Goal: Find specific page/section: Find specific page/section

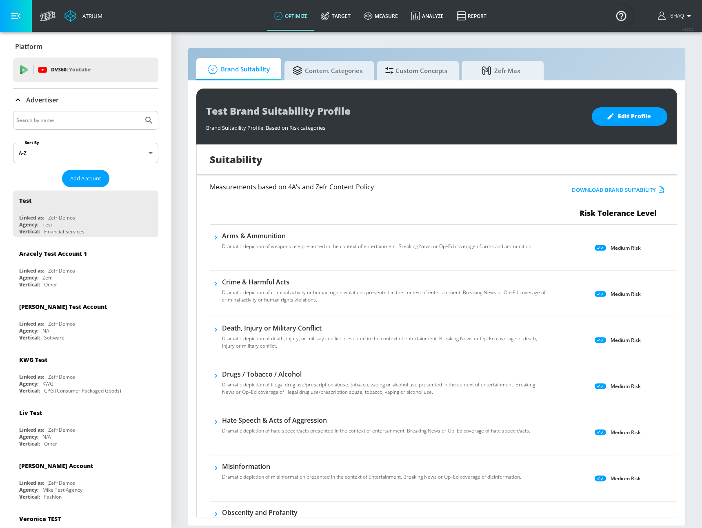
click at [52, 123] on input "Search by name" at bounding box center [78, 120] width 124 height 11
click at [51, 122] on input "Search by name" at bounding box center [78, 120] width 124 height 11
type input "built"
click at [140, 111] on button "Submit Search" at bounding box center [149, 120] width 18 height 18
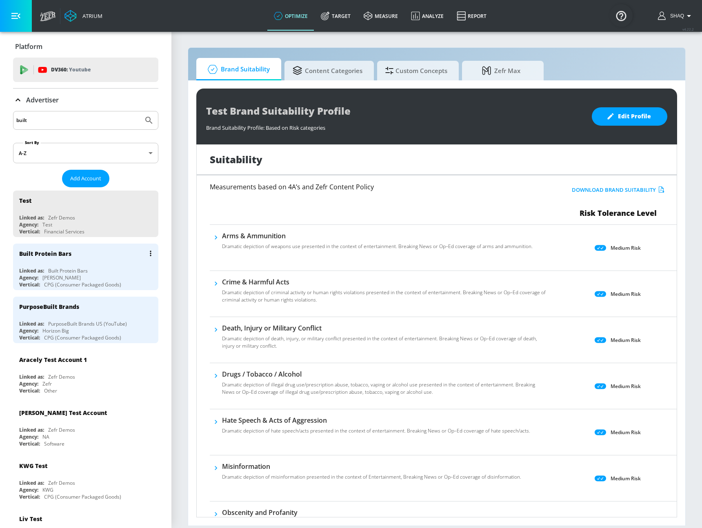
click at [89, 267] on div "Built Protein Bars Linked as: Built Protein Bars Agency: Merkley Vertical: CPG …" at bounding box center [85, 267] width 145 height 47
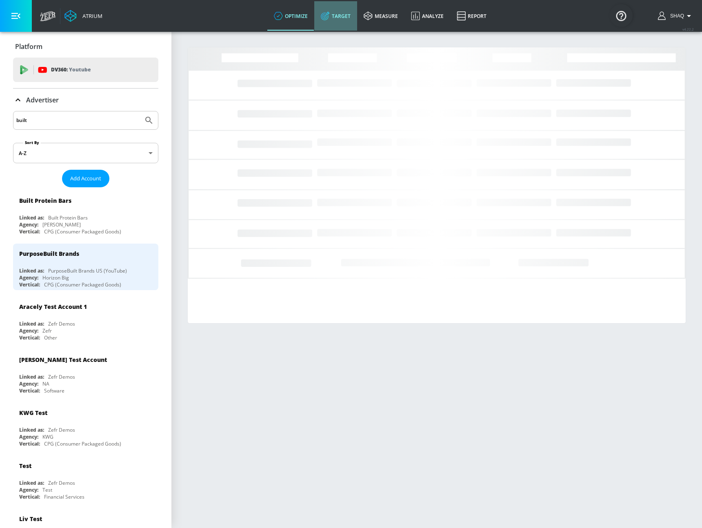
click at [330, 20] on link "Target" at bounding box center [335, 15] width 43 height 29
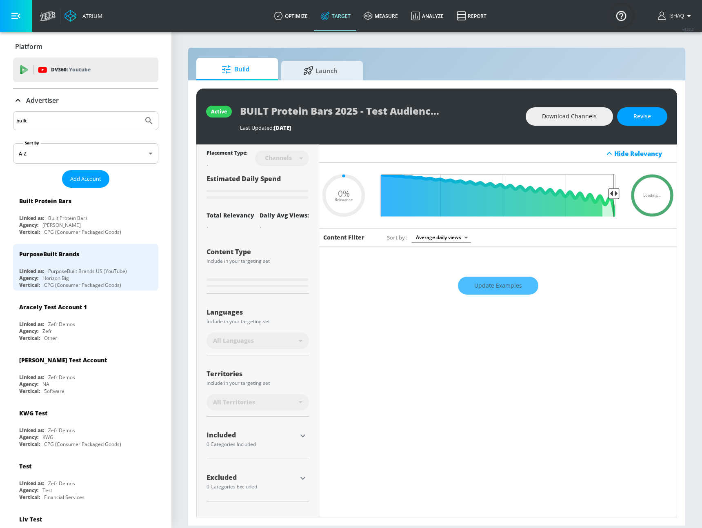
click at [43, 97] on p "Advertiser" at bounding box center [42, 100] width 33 height 9
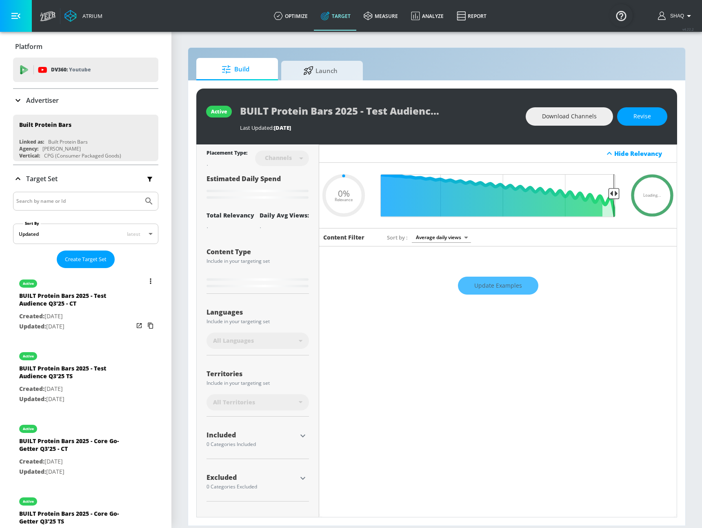
type input "0.5"
